Goal: Complete application form

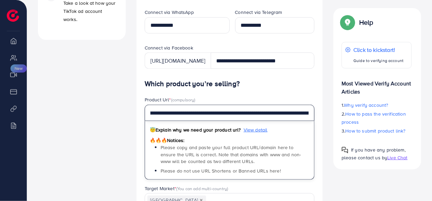
scroll to position [0, 189]
drag, startPoint x: 150, startPoint y: 110, endPoint x: 314, endPoint y: 114, distance: 164.0
click at [314, 114] on input "**********" at bounding box center [230, 113] width 170 height 16
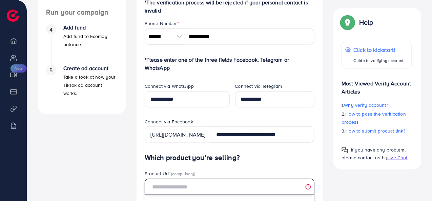
scroll to position [251, 0]
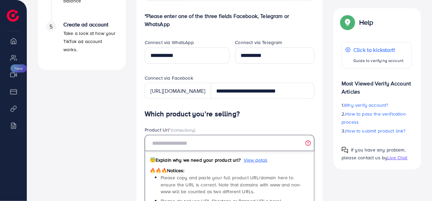
paste input "**********"
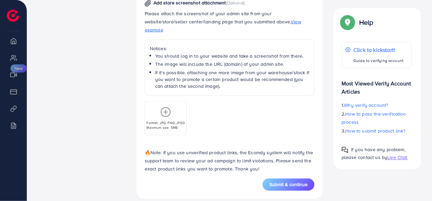
scroll to position [0, 0]
click at [165, 125] on p "Maximum size: 5MB" at bounding box center [165, 127] width 38 height 5
click at [165, 109] on div "Format: JPG, PNG, JPEG Maximum size: 5MB" at bounding box center [165, 118] width 41 height 23
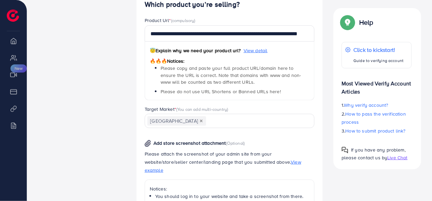
scroll to position [361, 0]
click at [260, 162] on span "View example" at bounding box center [223, 165] width 157 height 15
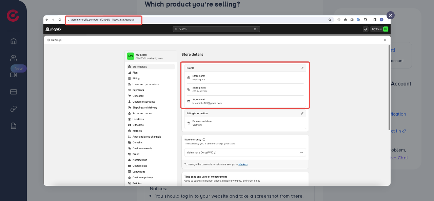
click at [390, 13] on icon at bounding box center [390, 15] width 5 height 5
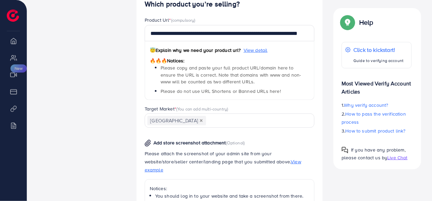
scroll to position [501, 0]
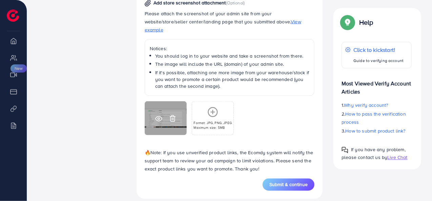
click at [171, 116] on icon at bounding box center [172, 119] width 4 height 6
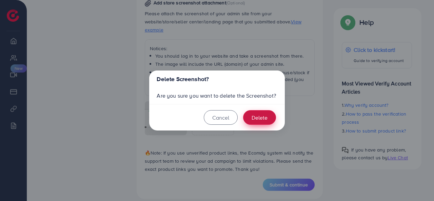
click at [254, 119] on button "Delete" at bounding box center [259, 117] width 33 height 15
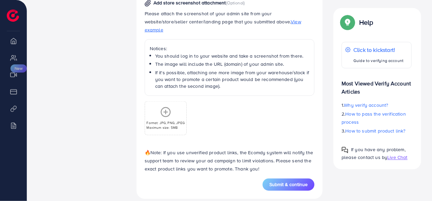
click at [162, 108] on circle at bounding box center [165, 112] width 9 height 9
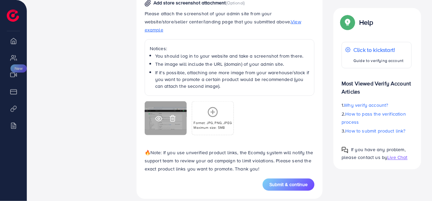
click at [157, 115] on icon at bounding box center [158, 118] width 7 height 7
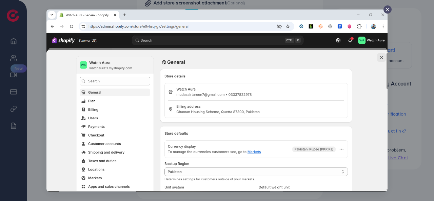
click at [388, 9] on line at bounding box center [387, 9] width 3 height 3
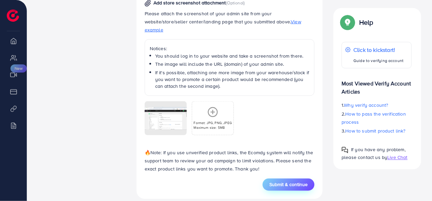
click at [276, 181] on span "Submit & continue" at bounding box center [288, 184] width 38 height 7
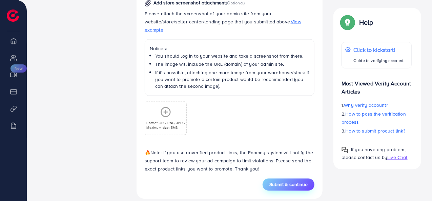
type input "**********"
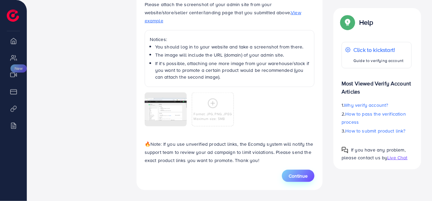
scroll to position [411, 0]
